Goal: Information Seeking & Learning: Learn about a topic

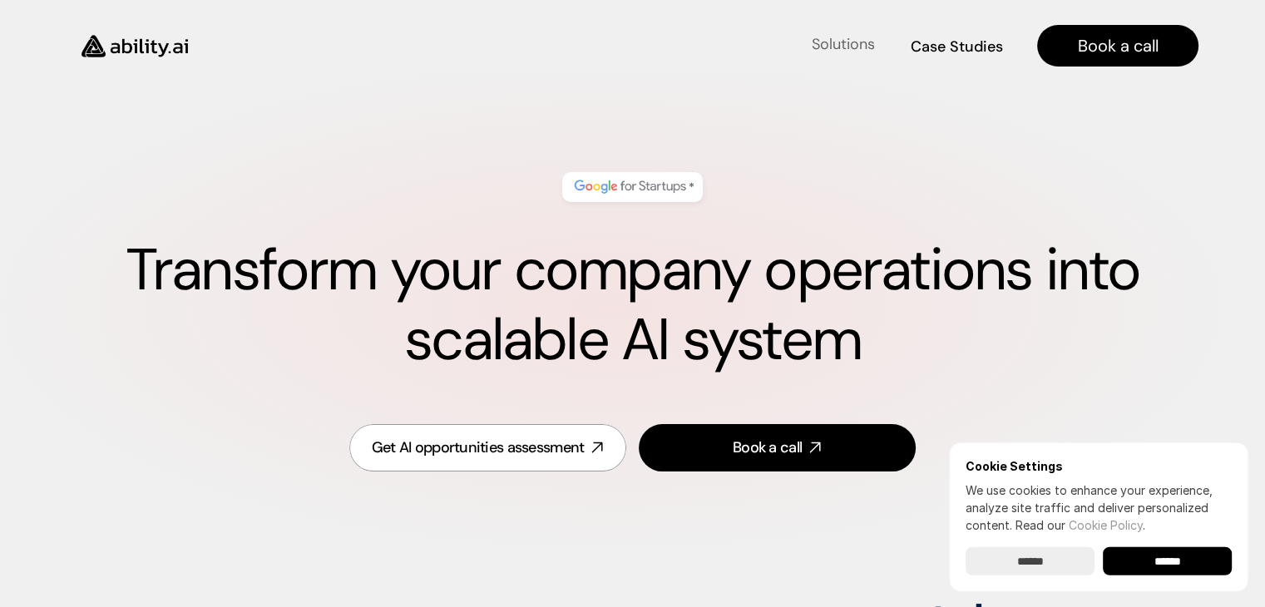
click at [857, 42] on h4 "Solutions" at bounding box center [843, 44] width 63 height 21
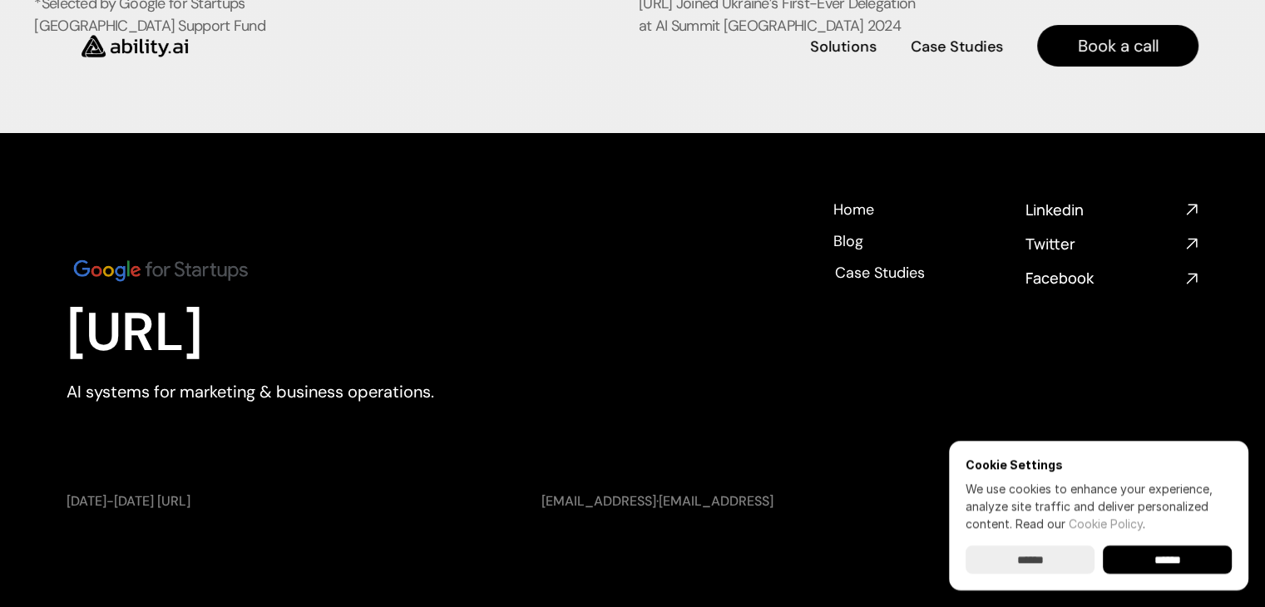
scroll to position [6379, 0]
drag, startPoint x: 800, startPoint y: 157, endPoint x: 1139, endPoint y: 556, distance: 523.9
click at [1139, 556] on input "******" at bounding box center [1167, 560] width 129 height 28
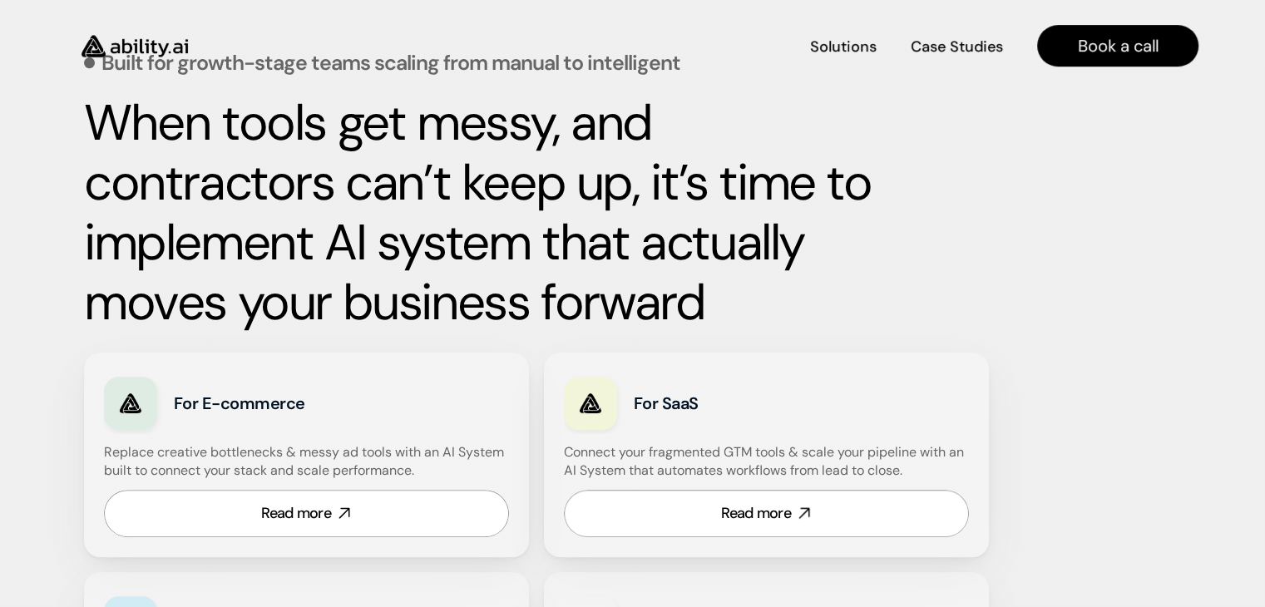
scroll to position [0, 0]
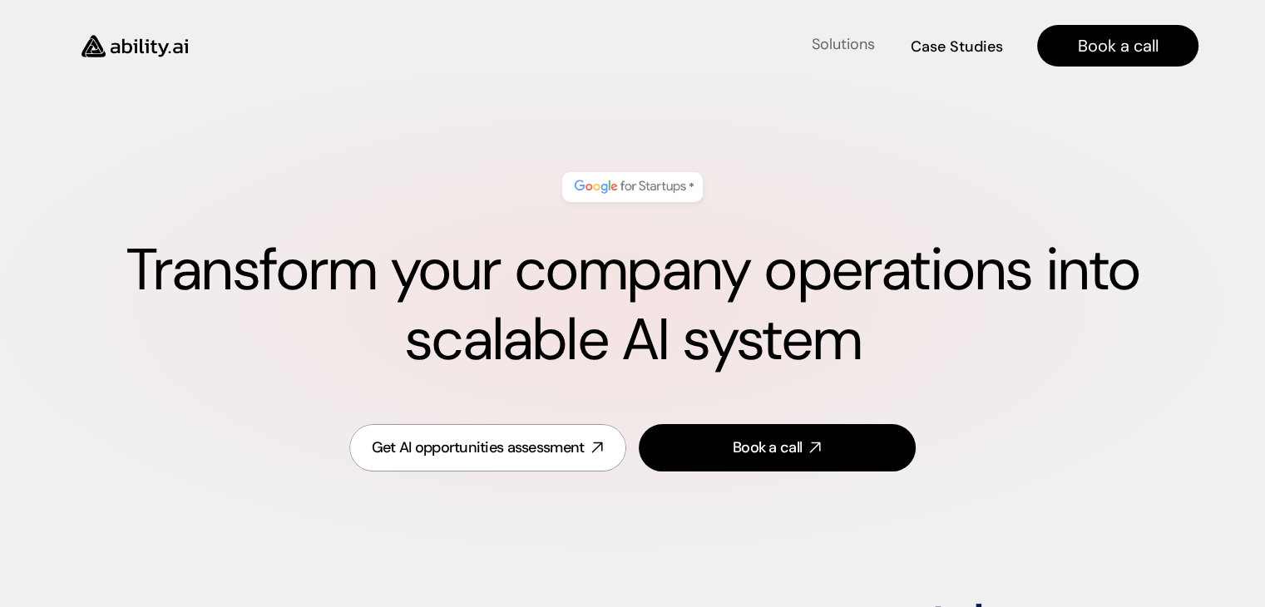
click at [848, 43] on h4 "Solutions" at bounding box center [843, 44] width 63 height 21
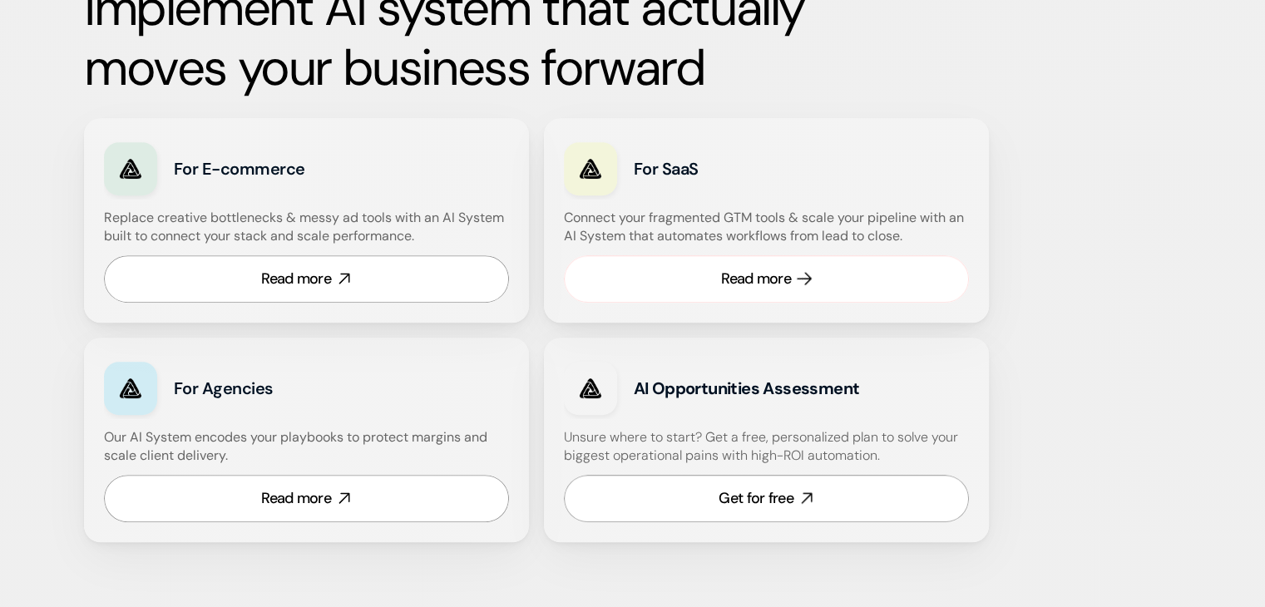
scroll to position [960, 0]
click at [738, 262] on link "Read more" at bounding box center [766, 277] width 405 height 47
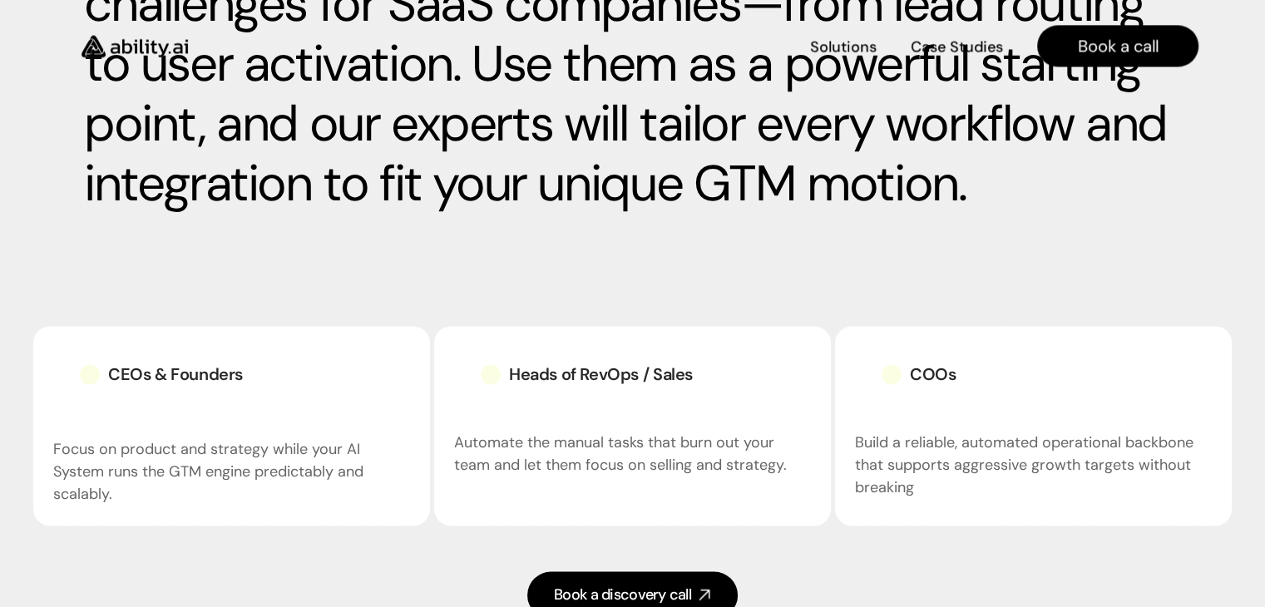
scroll to position [2334, 0]
